Goal: Transaction & Acquisition: Purchase product/service

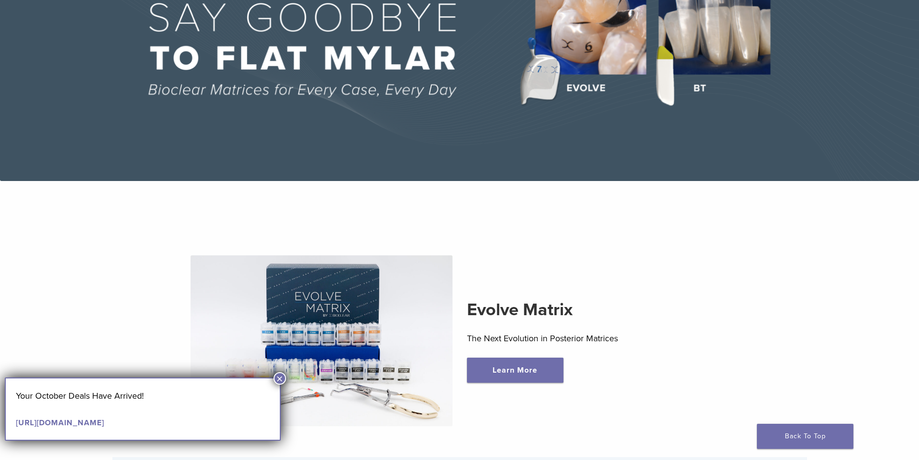
scroll to position [48, 0]
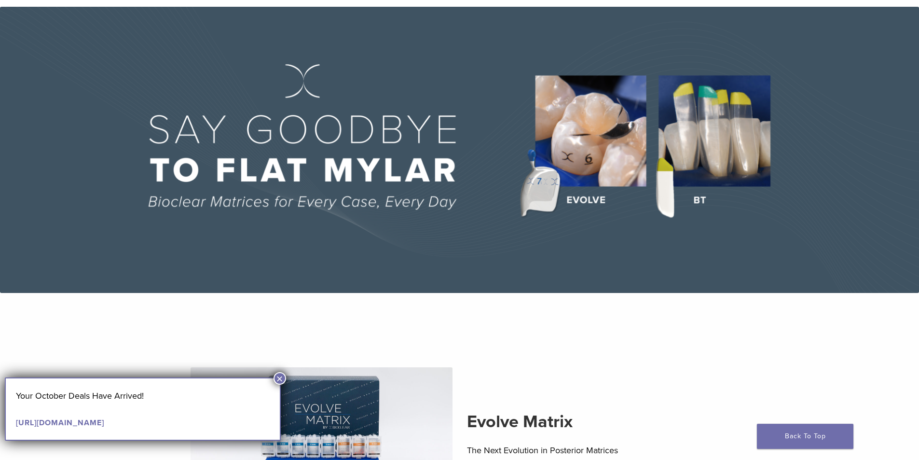
click at [690, 152] on img at bounding box center [459, 150] width 919 height 286
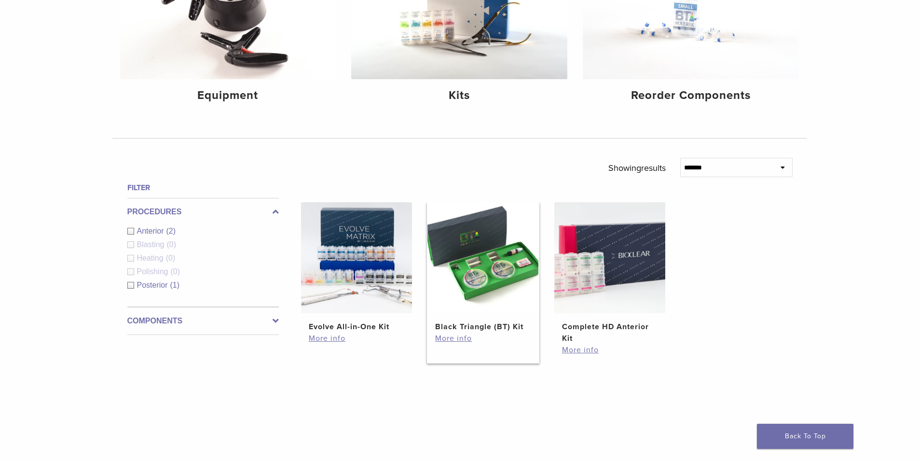
scroll to position [193, 0]
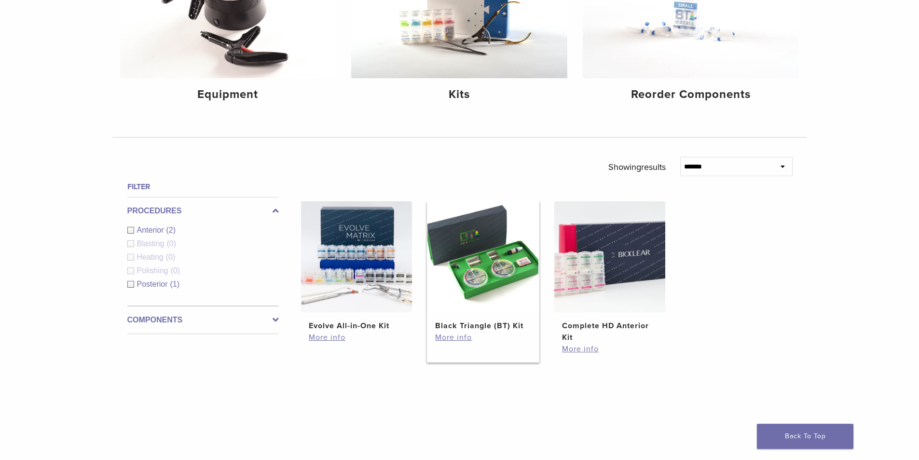
click at [484, 271] on img at bounding box center [483, 256] width 111 height 111
